Goal: Information Seeking & Learning: Learn about a topic

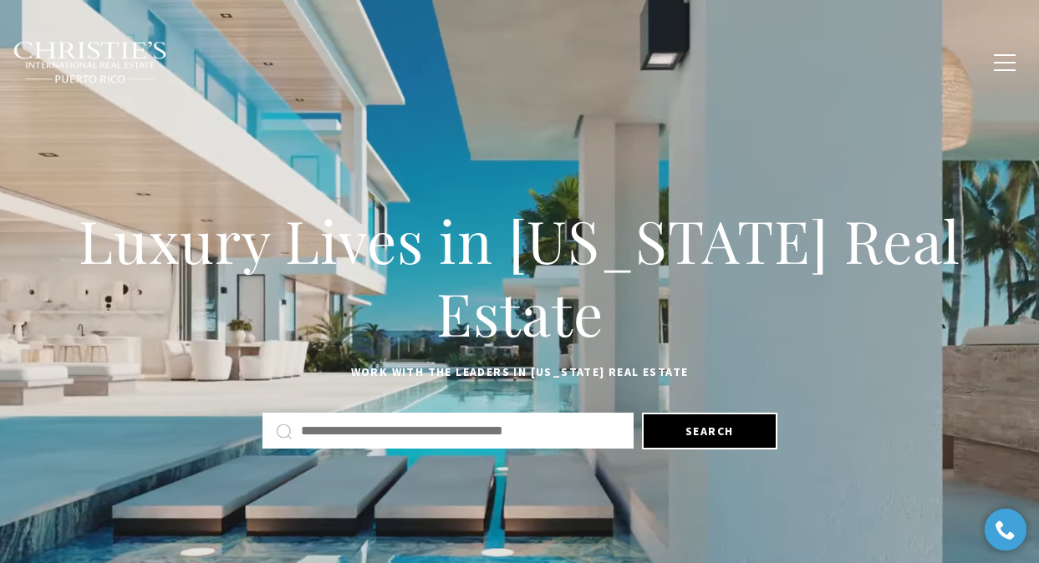
click at [873, 58] on span "Blogs" at bounding box center [869, 62] width 37 height 12
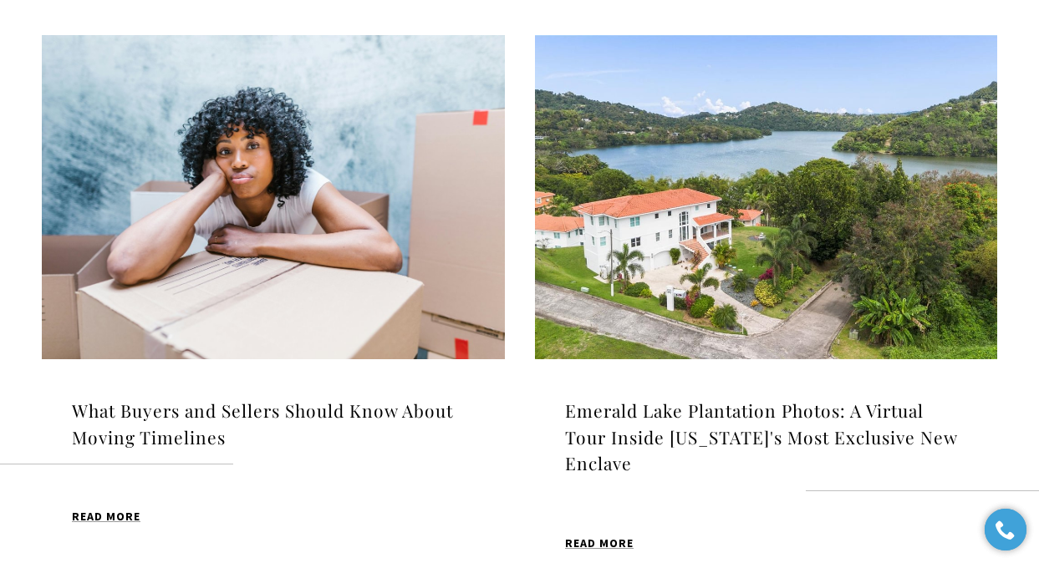
scroll to position [558, 0]
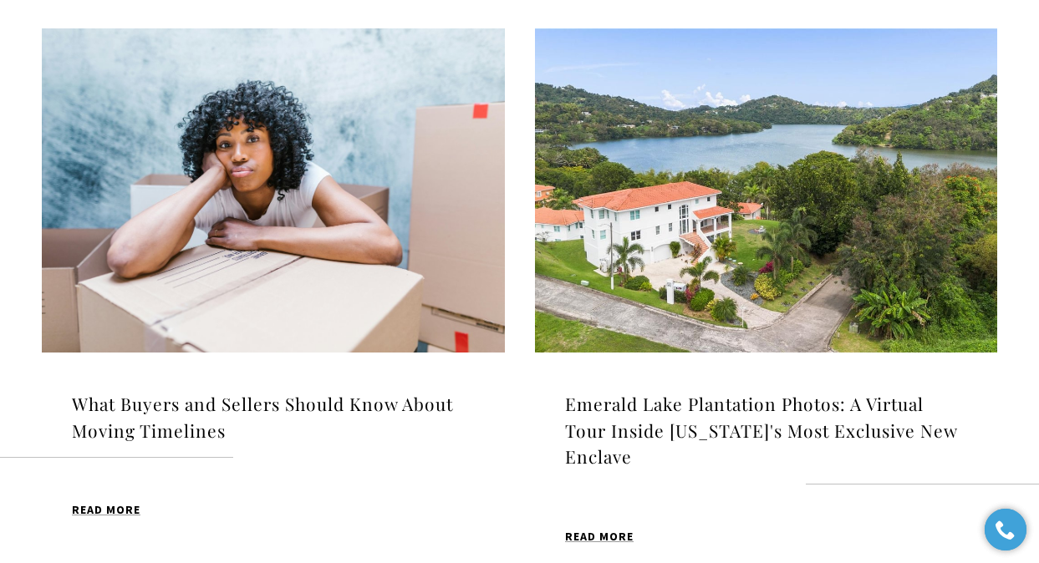
click at [420, 399] on h4 "What Buyers and Sellers Should Know About Moving Timelines" at bounding box center [273, 417] width 403 height 53
click at [599, 404] on h4 "Emerald Lake Plantation Photos: A Virtual Tour Inside [US_STATE]'s Most Exclusi…" at bounding box center [766, 430] width 403 height 79
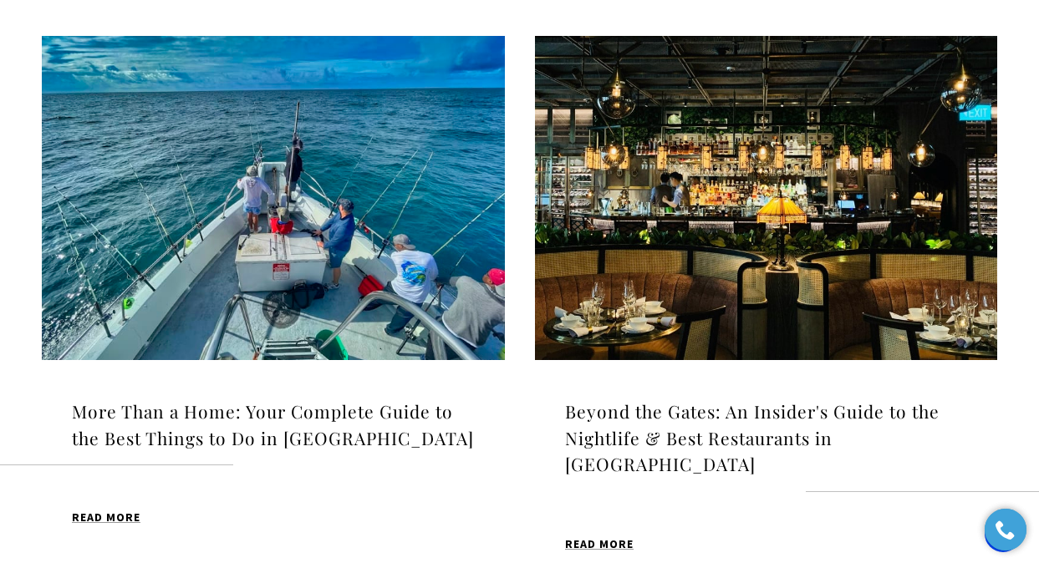
scroll to position [1732, 0]
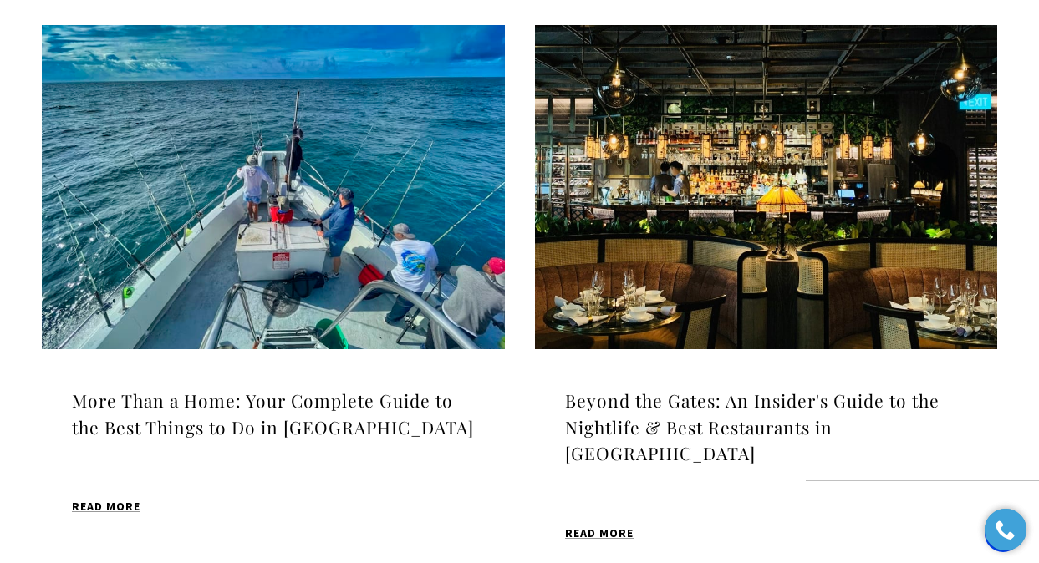
click at [389, 388] on h4 "More Than a Home: Your Complete Guide to the Best Things to Do in [GEOGRAPHIC_D…" at bounding box center [273, 414] width 403 height 53
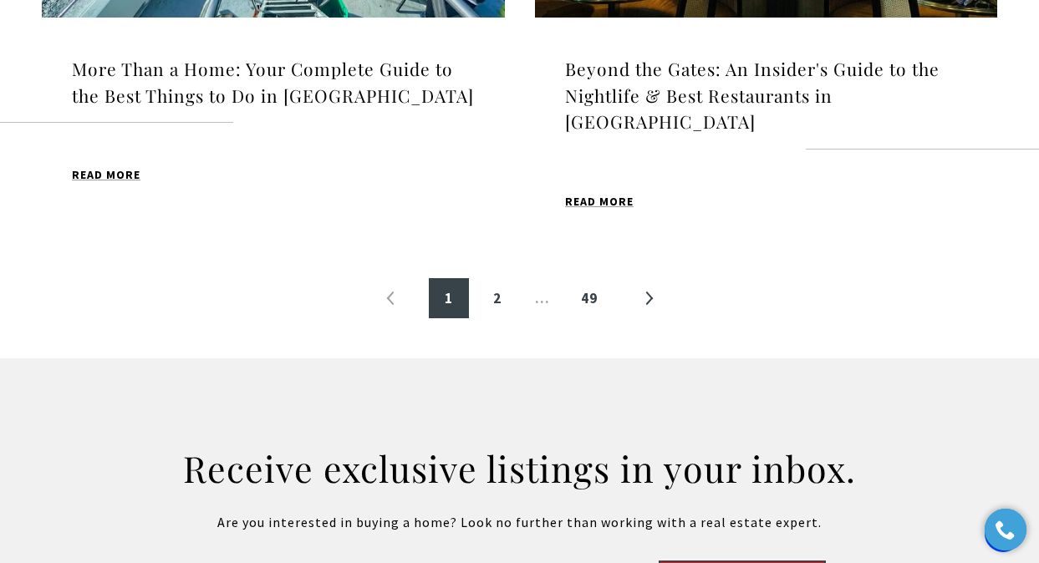
scroll to position [2083, 0]
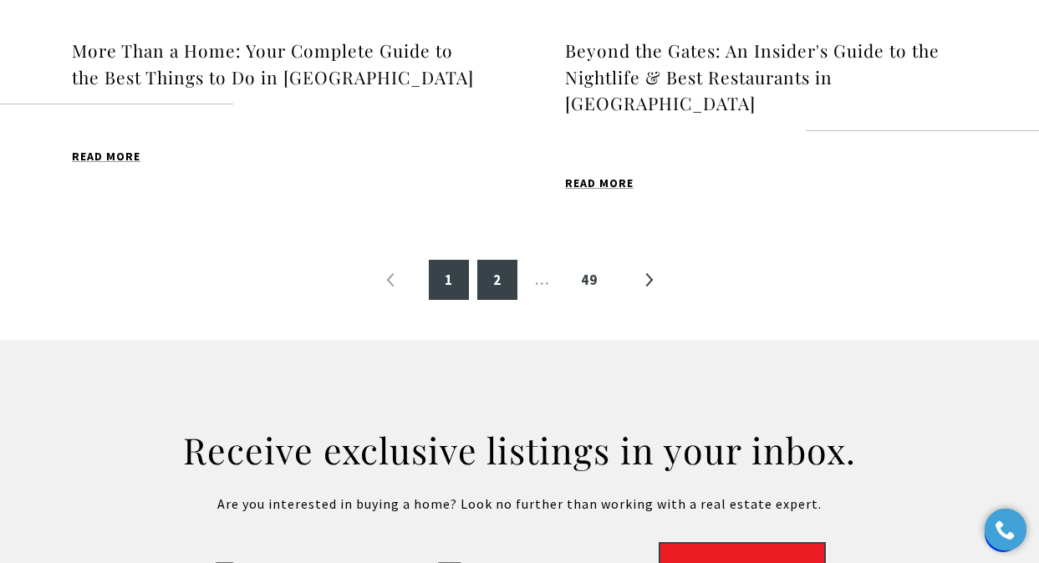
click at [497, 260] on link "2" at bounding box center [497, 280] width 40 height 40
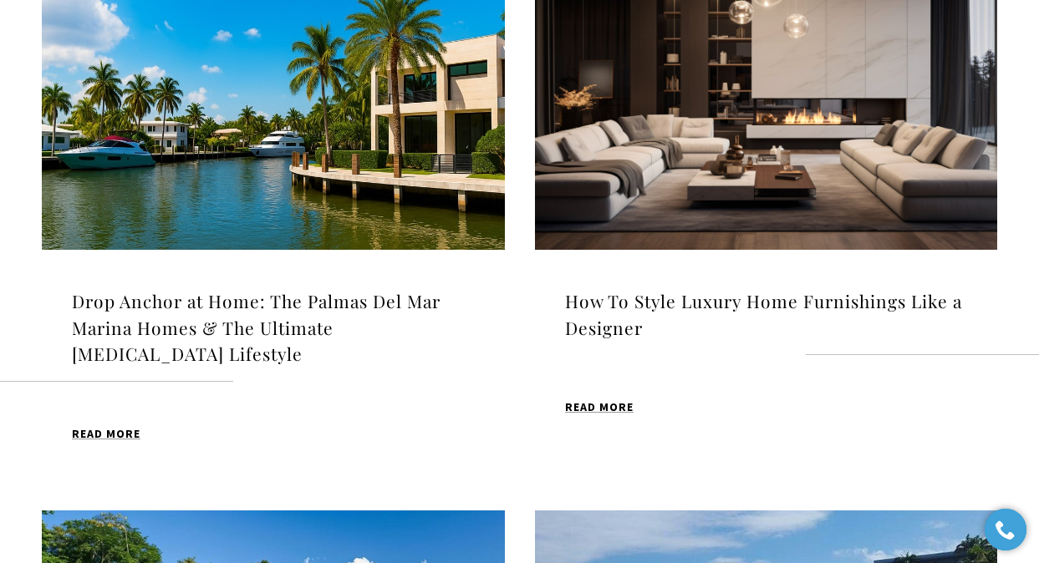
scroll to position [668, 0]
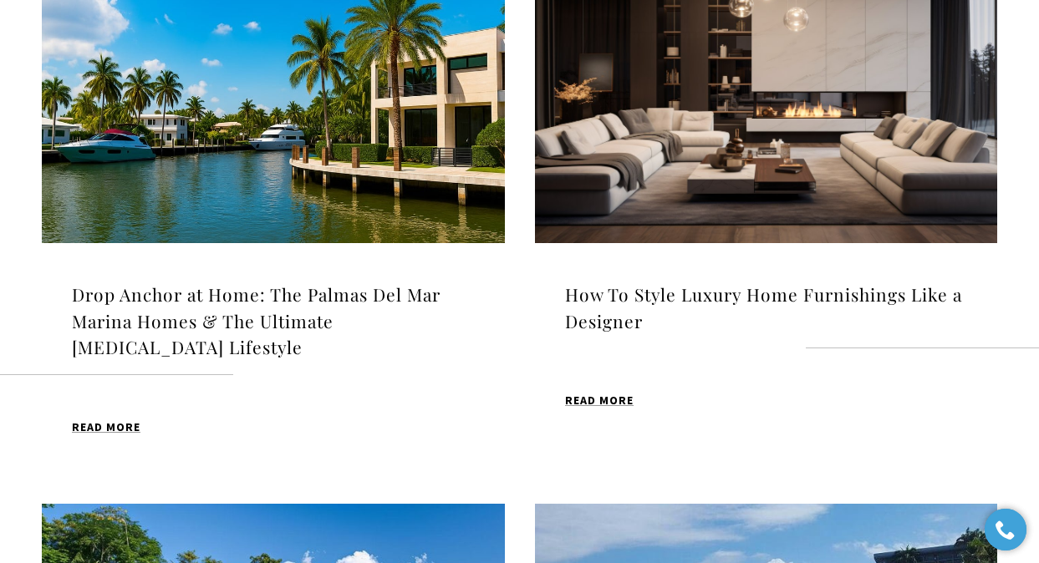
click at [623, 289] on h4 "How To Style Luxury Home Furnishings Like a Designer" at bounding box center [766, 308] width 403 height 53
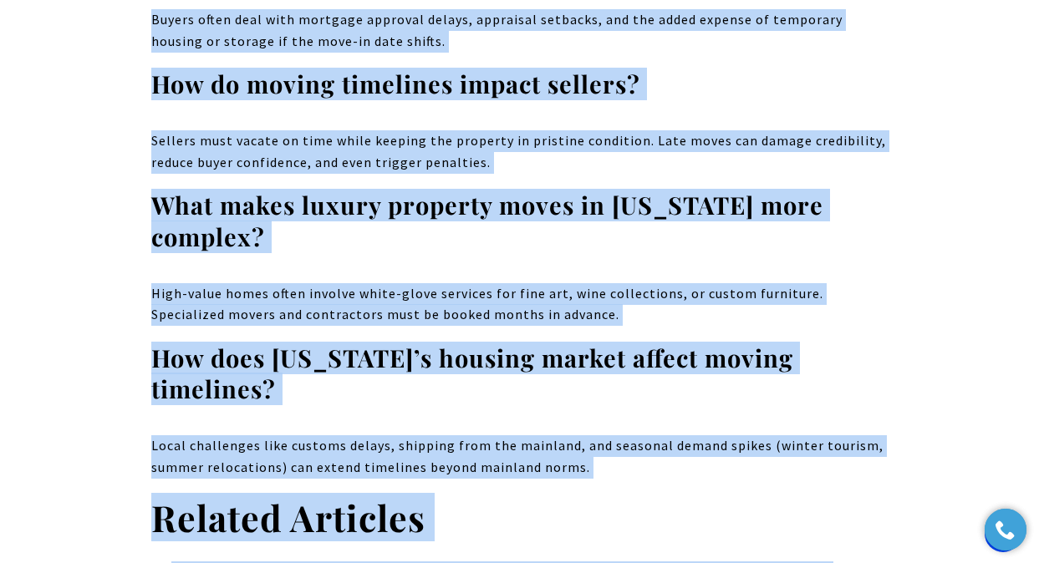
scroll to position [7479, 0]
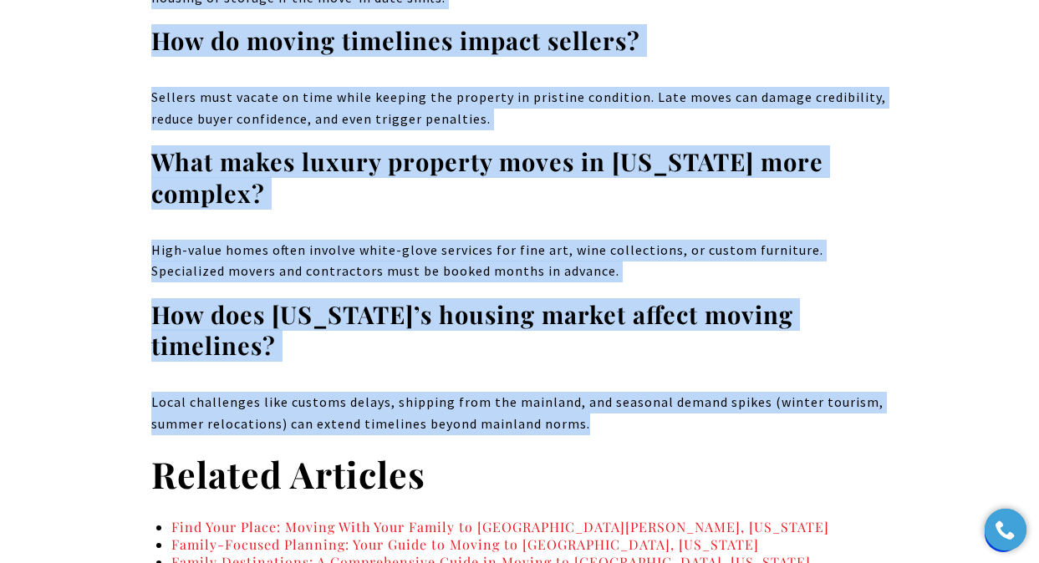
drag, startPoint x: 197, startPoint y: 294, endPoint x: 588, endPoint y: 309, distance: 391.4
copy body "What Buyers and Sellers Should Know About Moving Timelines Have you ever though…"
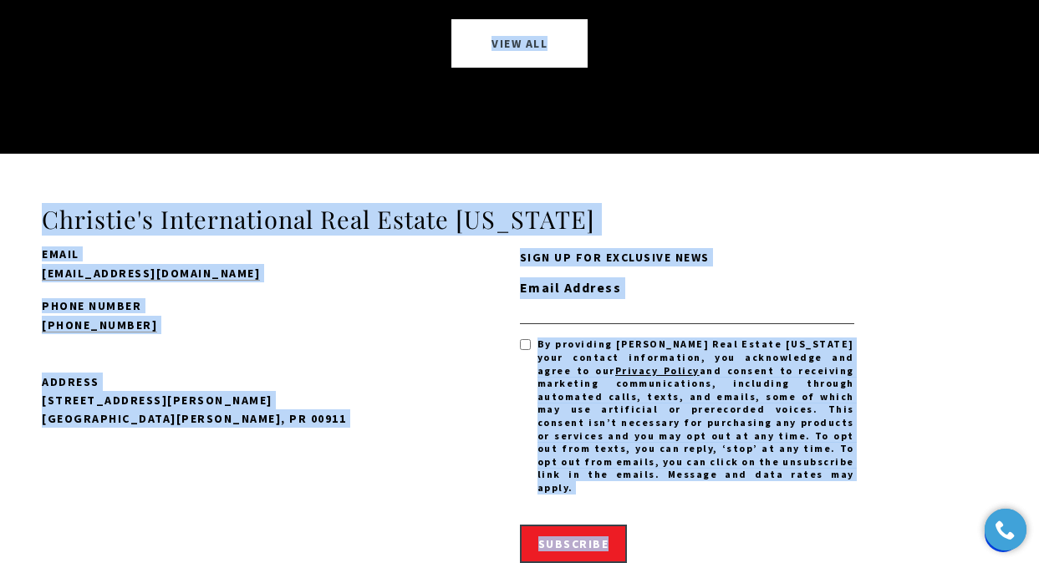
scroll to position [12888, 0]
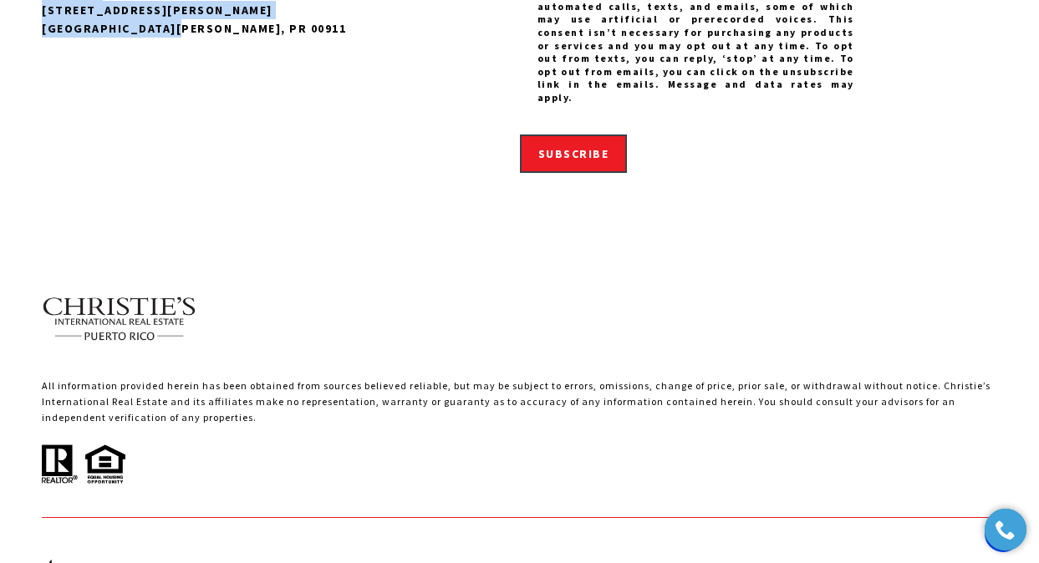
drag, startPoint x: 164, startPoint y: 273, endPoint x: 429, endPoint y: 48, distance: 348.0
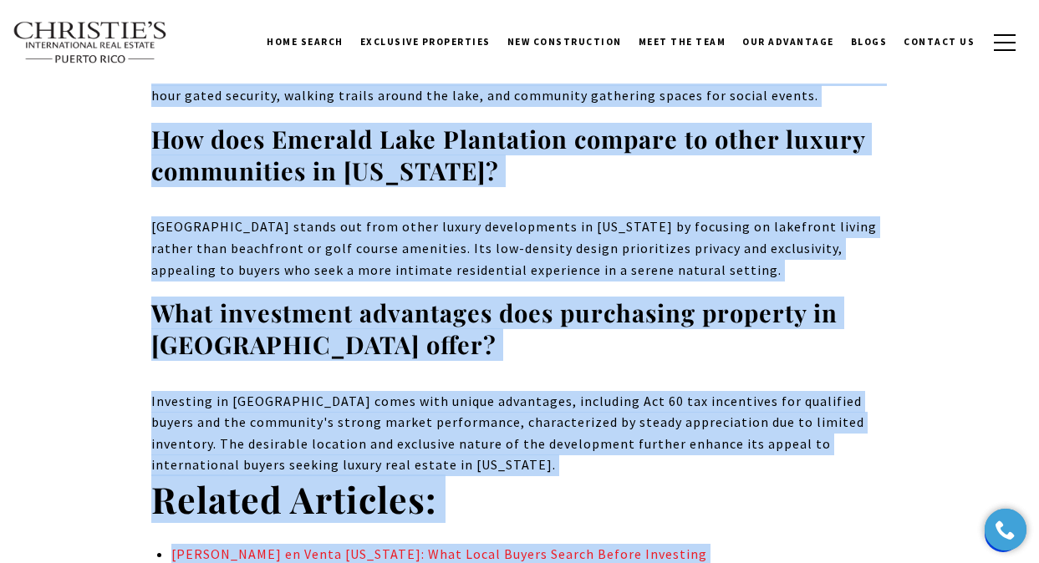
scroll to position [10635, 0]
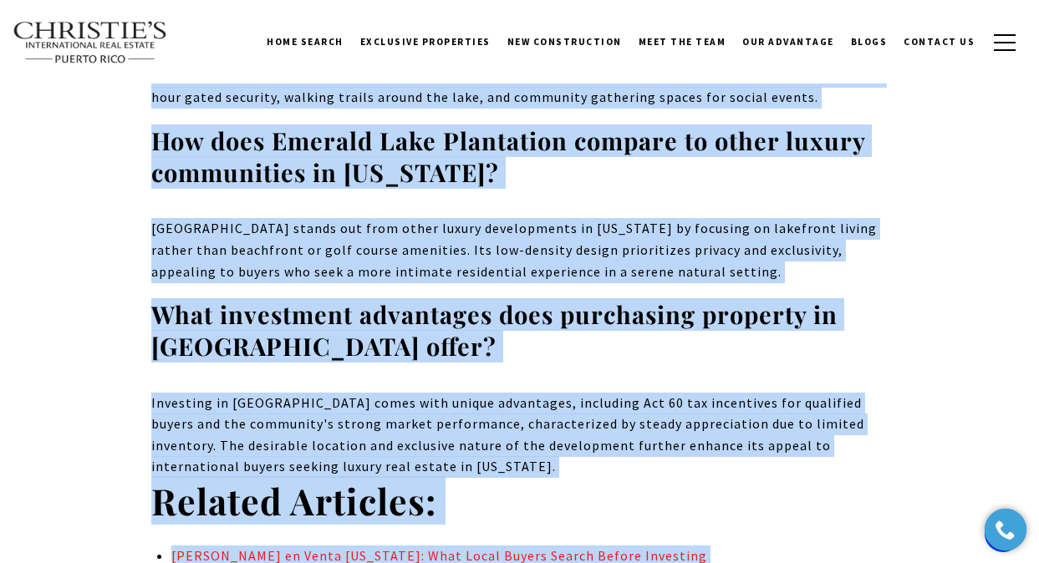
click at [430, 218] on p "Emerald Lake Plantation stands out from other luxury developments in Puerto Ric…" at bounding box center [519, 250] width 737 height 64
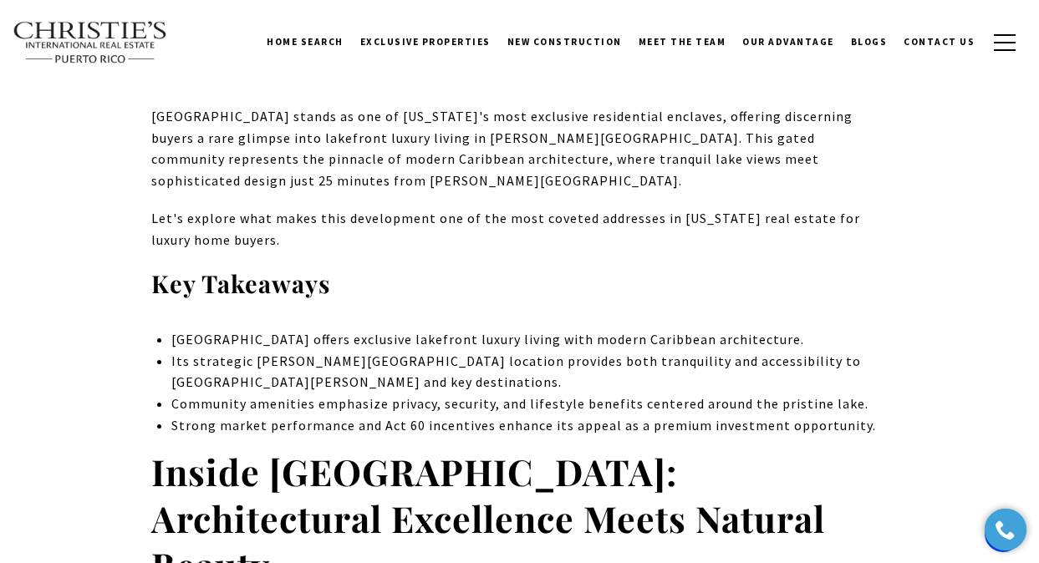
scroll to position [0, 0]
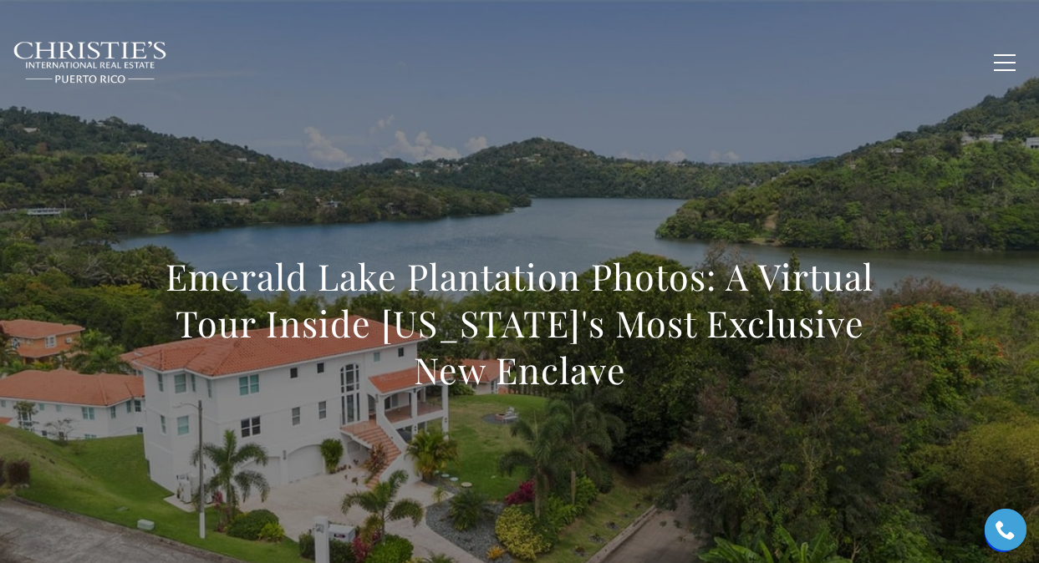
drag, startPoint x: 556, startPoint y: 346, endPoint x: 131, endPoint y: 278, distance: 429.9
copy body "Emerald Lake Plantation Photos: A Virtual Tour Inside Puerto Rico's Most Exclus…"
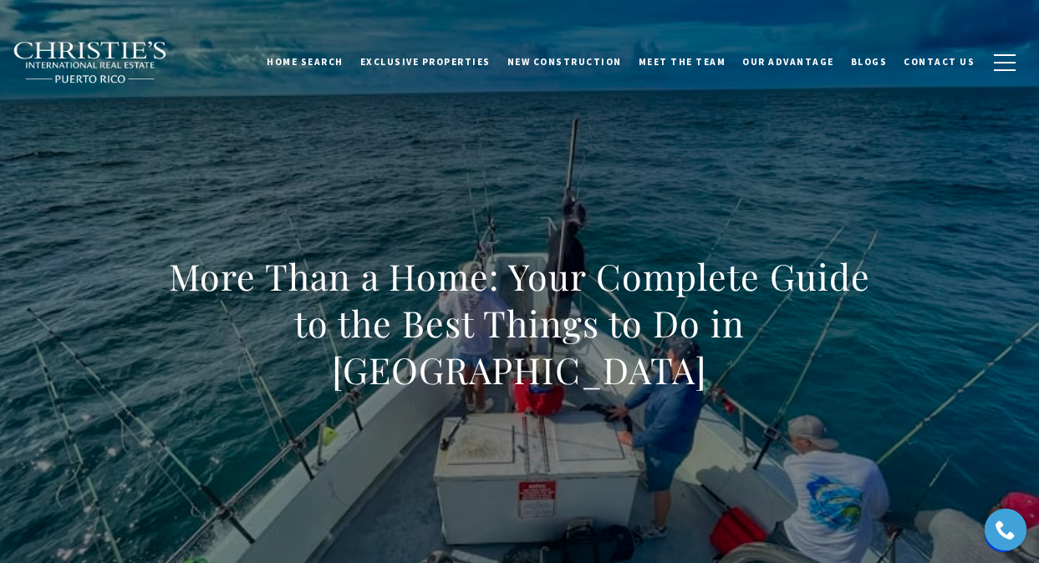
click at [608, 347] on h1 "More Than a Home: Your Complete Guide to the Best Things to Do in Palmas Del Mar" at bounding box center [519, 323] width 737 height 140
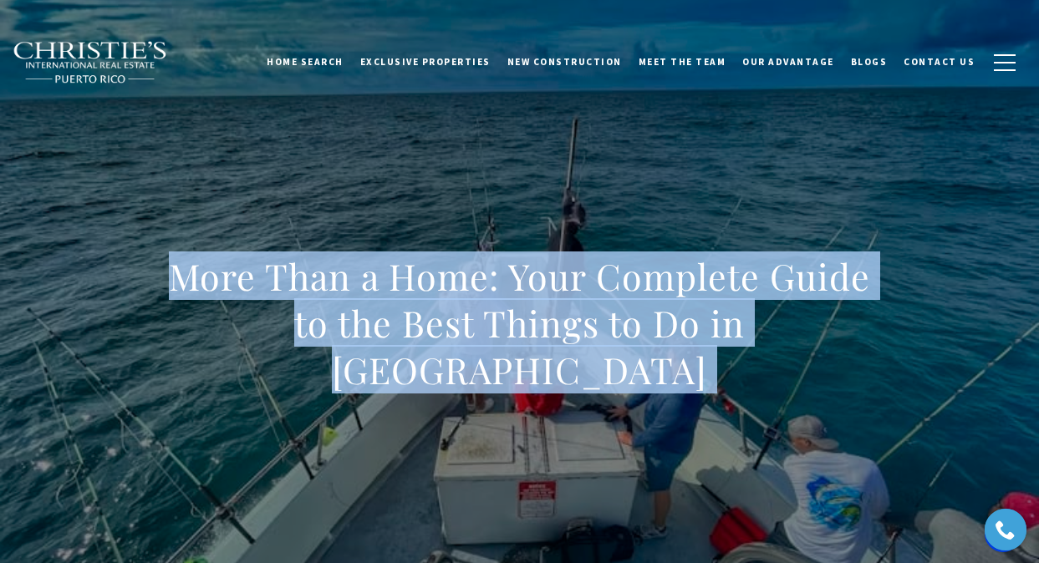
drag, startPoint x: 206, startPoint y: 367, endPoint x: 150, endPoint y: 299, distance: 88.4
copy body "More Than a Home: Your Complete Guide to the Best Things to Do in Palmas Del Ma…"
